Goal: Task Accomplishment & Management: Manage account settings

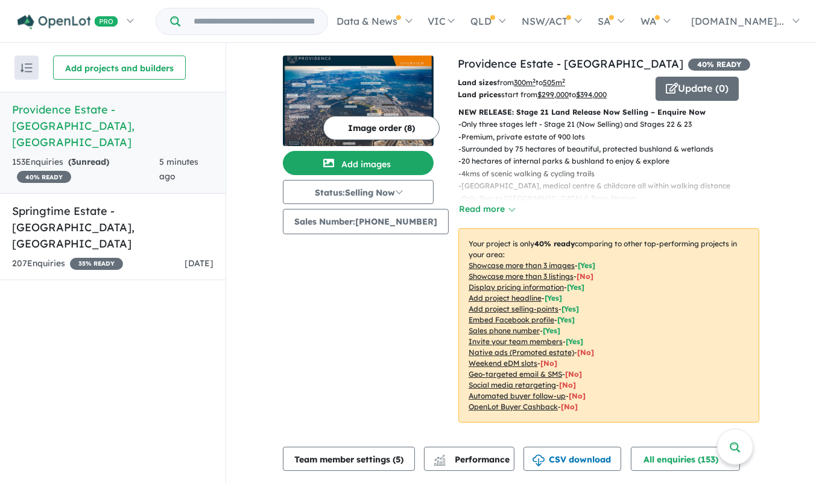
scroll to position [385, 0]
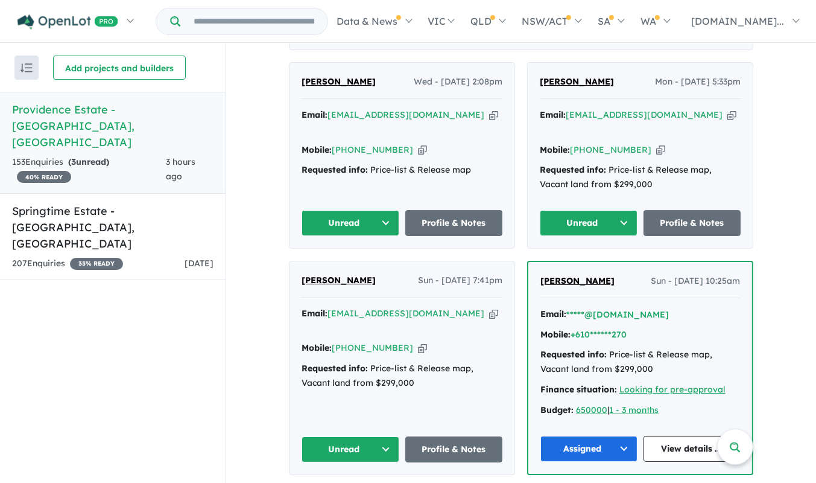
scroll to position [470, 0]
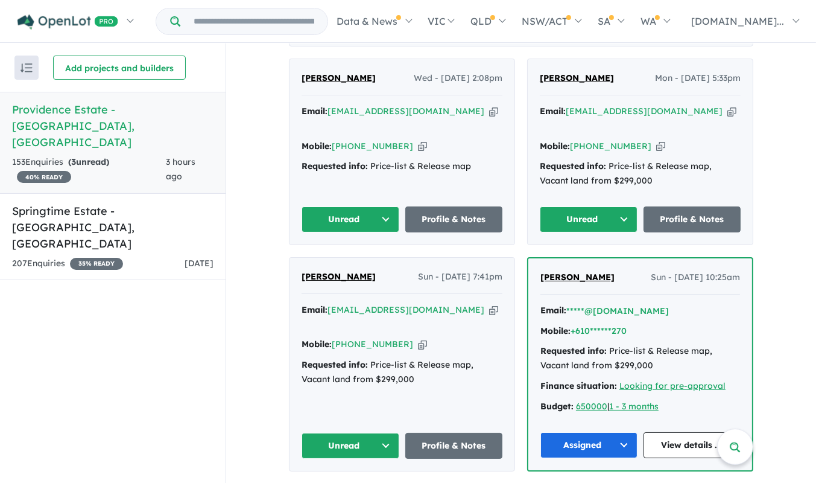
click at [391, 206] on button "Unread" at bounding box center [351, 219] width 98 height 26
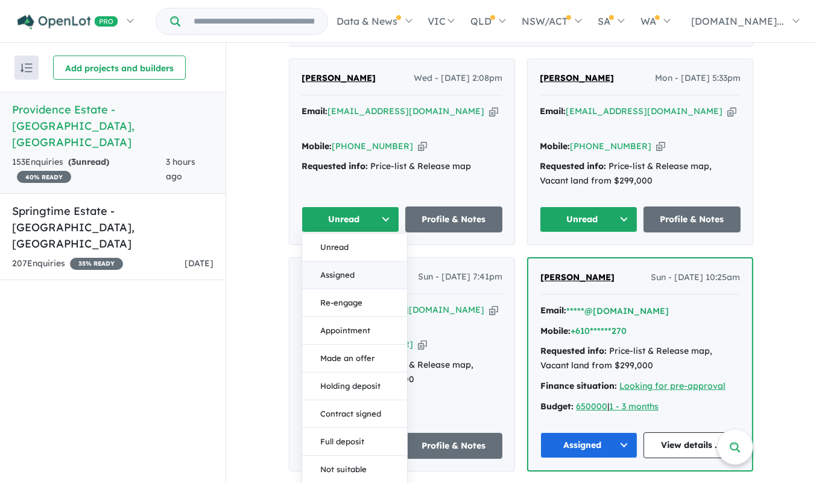
click at [358, 261] on button "Assigned" at bounding box center [354, 275] width 105 height 28
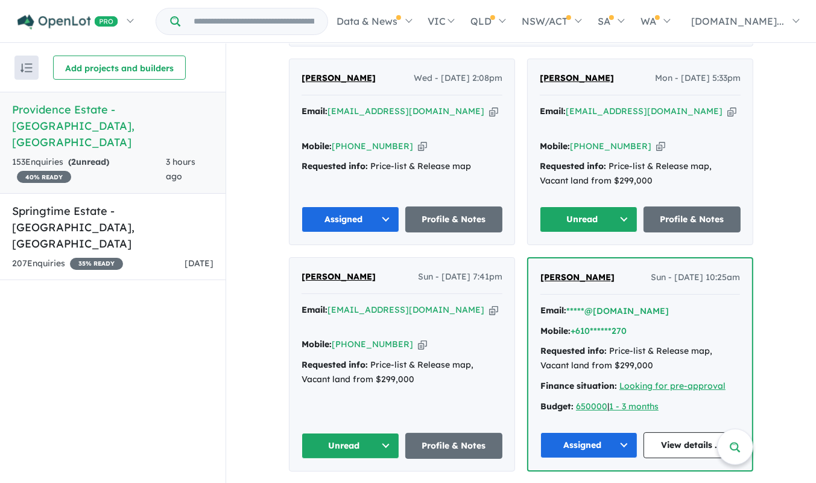
click at [629, 209] on button "Unread" at bounding box center [589, 219] width 98 height 26
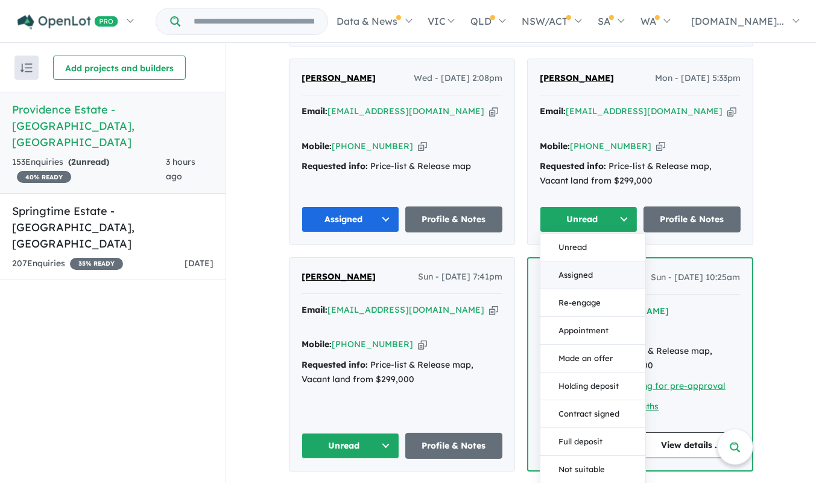
click at [597, 261] on button "Assigned" at bounding box center [592, 275] width 105 height 28
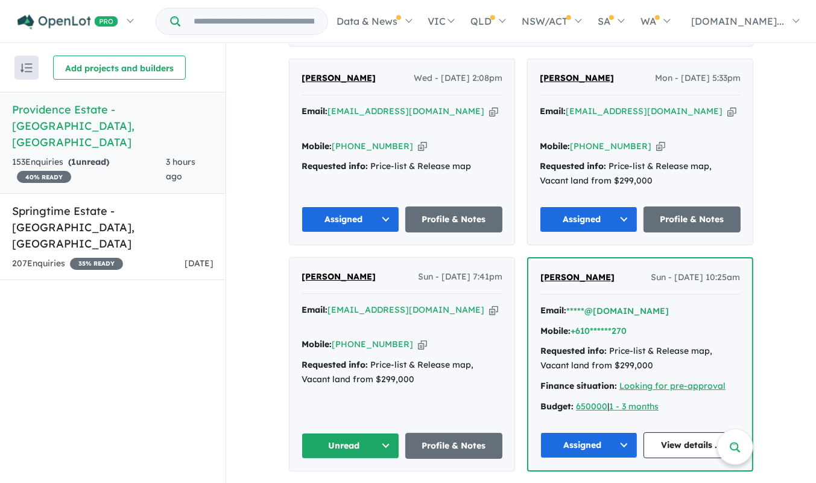
click at [391, 434] on button "Unread" at bounding box center [351, 445] width 98 height 26
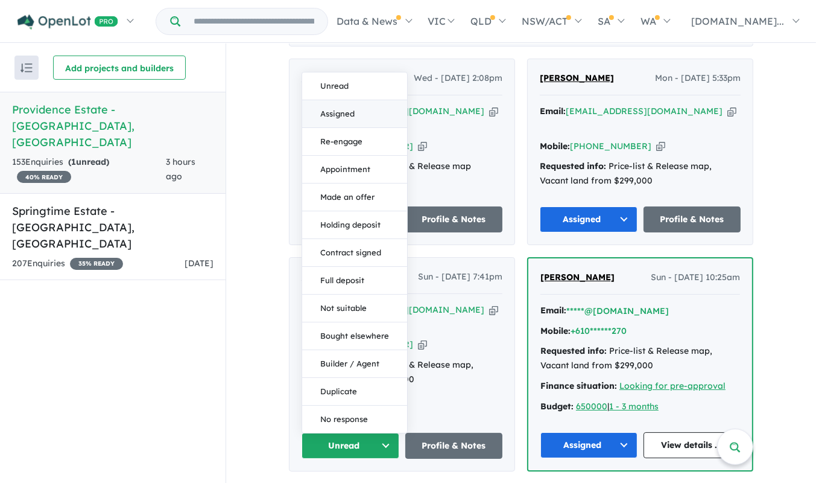
click at [371, 100] on button "Assigned" at bounding box center [354, 114] width 105 height 28
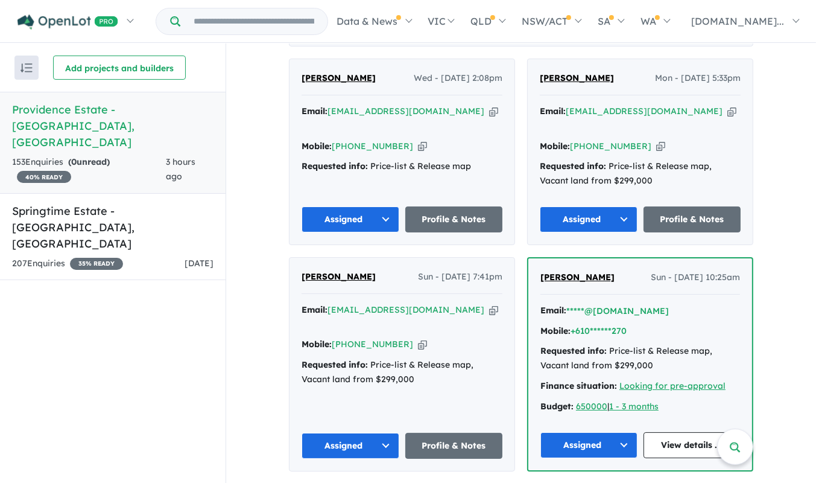
scroll to position [0, 0]
